Goal: Navigation & Orientation: Find specific page/section

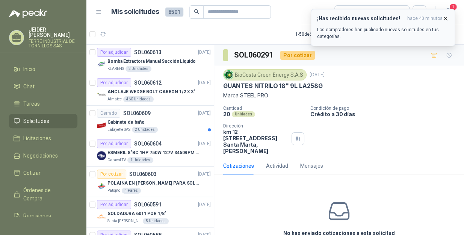
scroll to position [1338, 0]
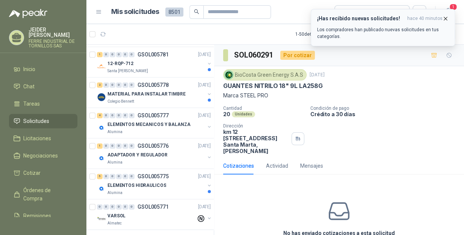
click at [444, 17] on icon "button" at bounding box center [446, 18] width 6 height 6
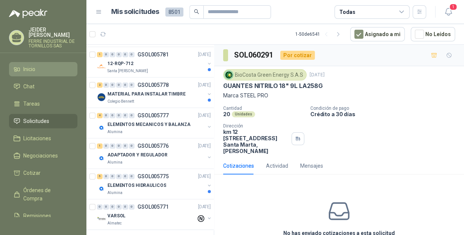
click at [36, 65] on li "Inicio" at bounding box center [43, 69] width 59 height 8
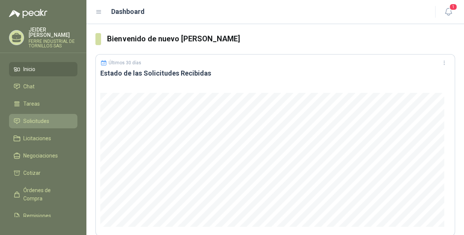
click at [44, 117] on span "Solicitudes" at bounding box center [36, 121] width 26 height 8
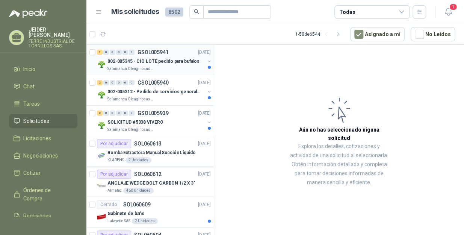
click at [151, 62] on p "002-005345 - CIO LOTE pedido para bufalos" at bounding box center [154, 61] width 92 height 7
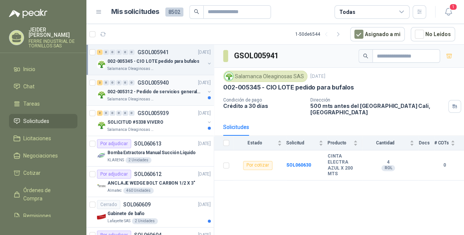
click at [172, 92] on p "002-005312 - Pedido de servicios generales CASA RO" at bounding box center [155, 91] width 94 height 7
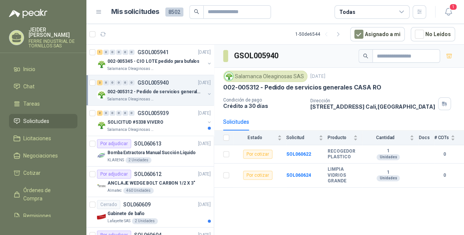
click at [49, 119] on span "Solicitudes" at bounding box center [36, 121] width 26 height 8
